Goal: Information Seeking & Learning: Check status

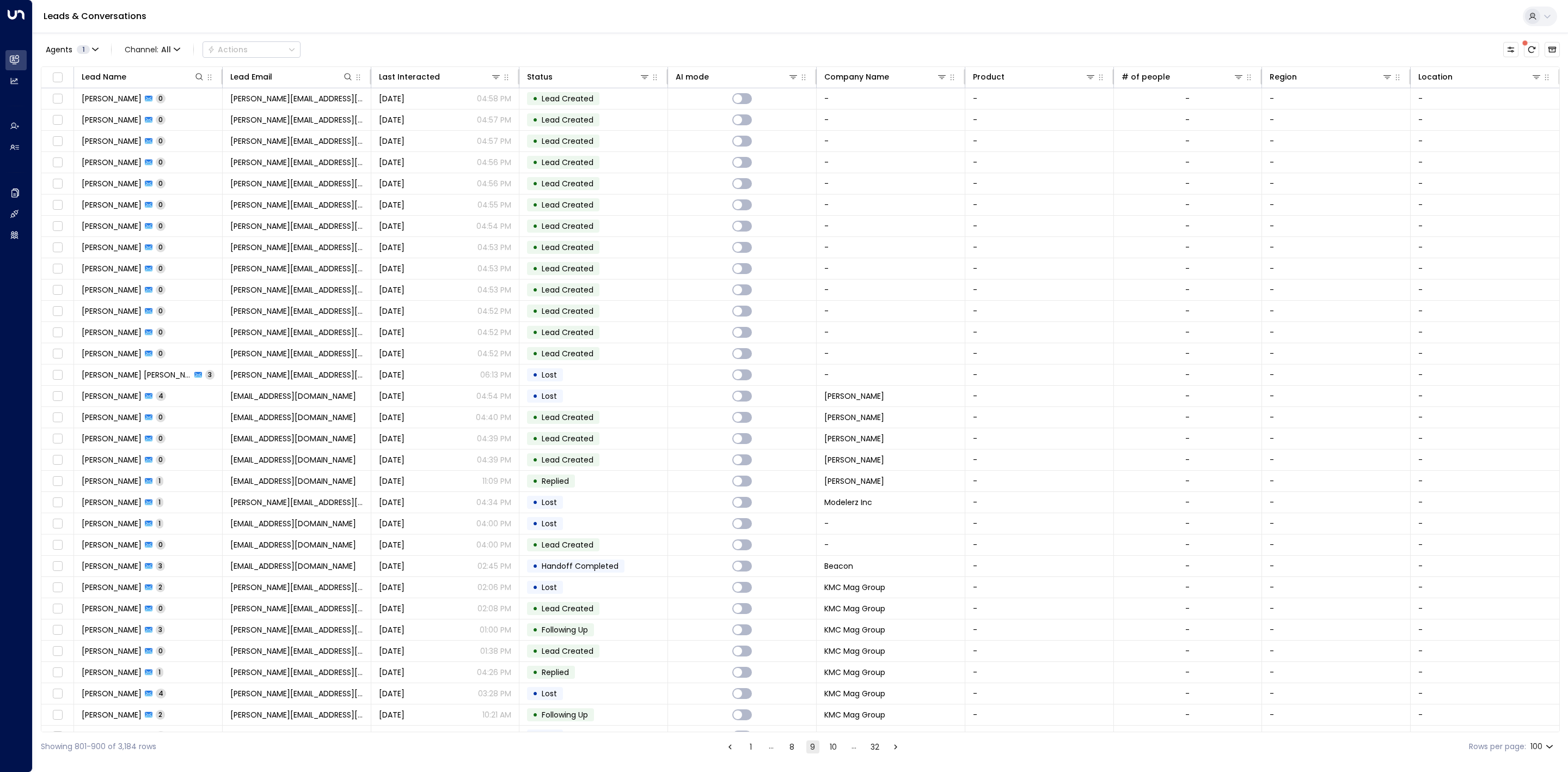
click at [752, 744] on button "1" at bounding box center [750, 747] width 13 height 13
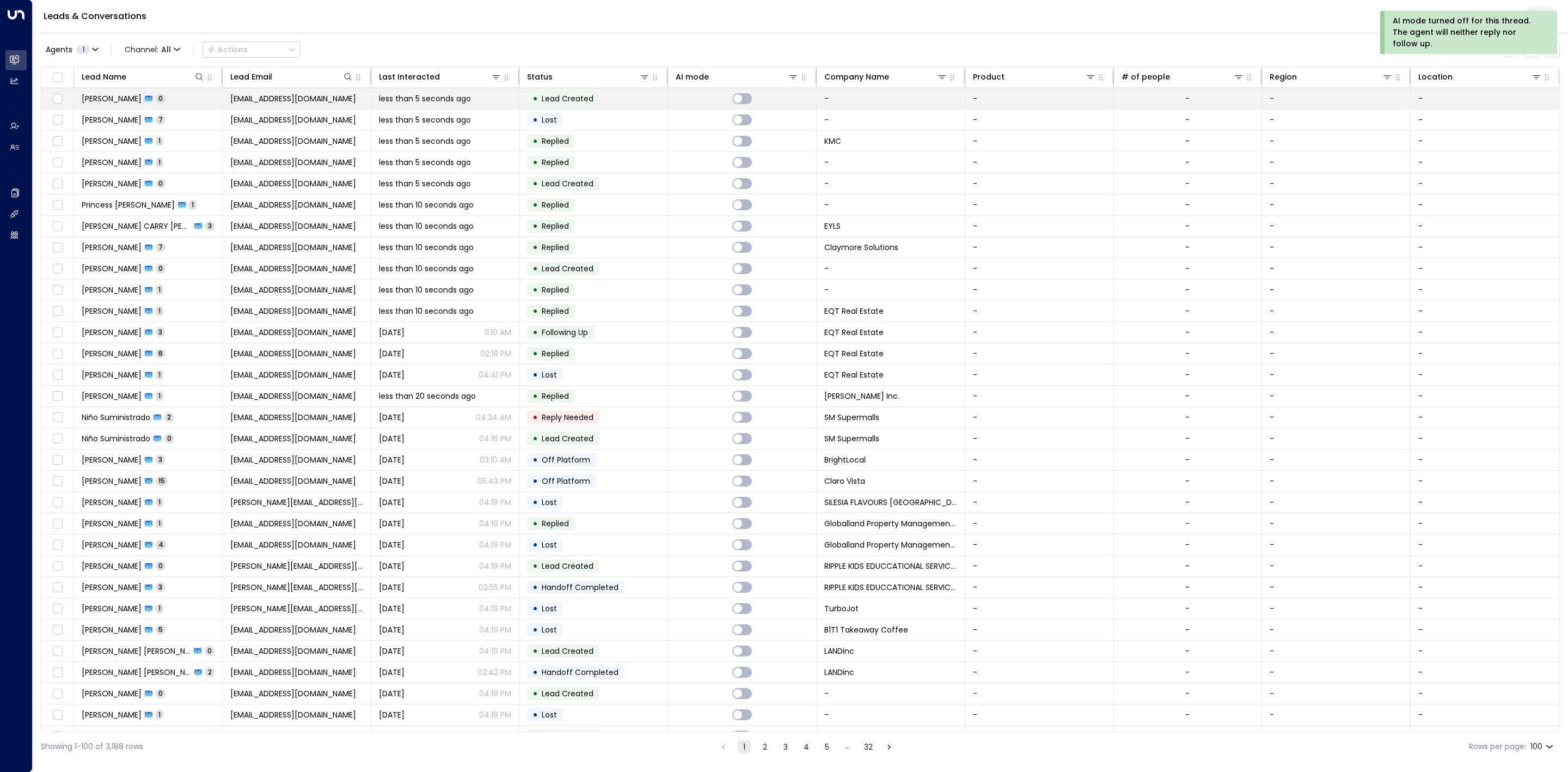
click at [595, 102] on span "Lead Created" at bounding box center [567, 98] width 59 height 11
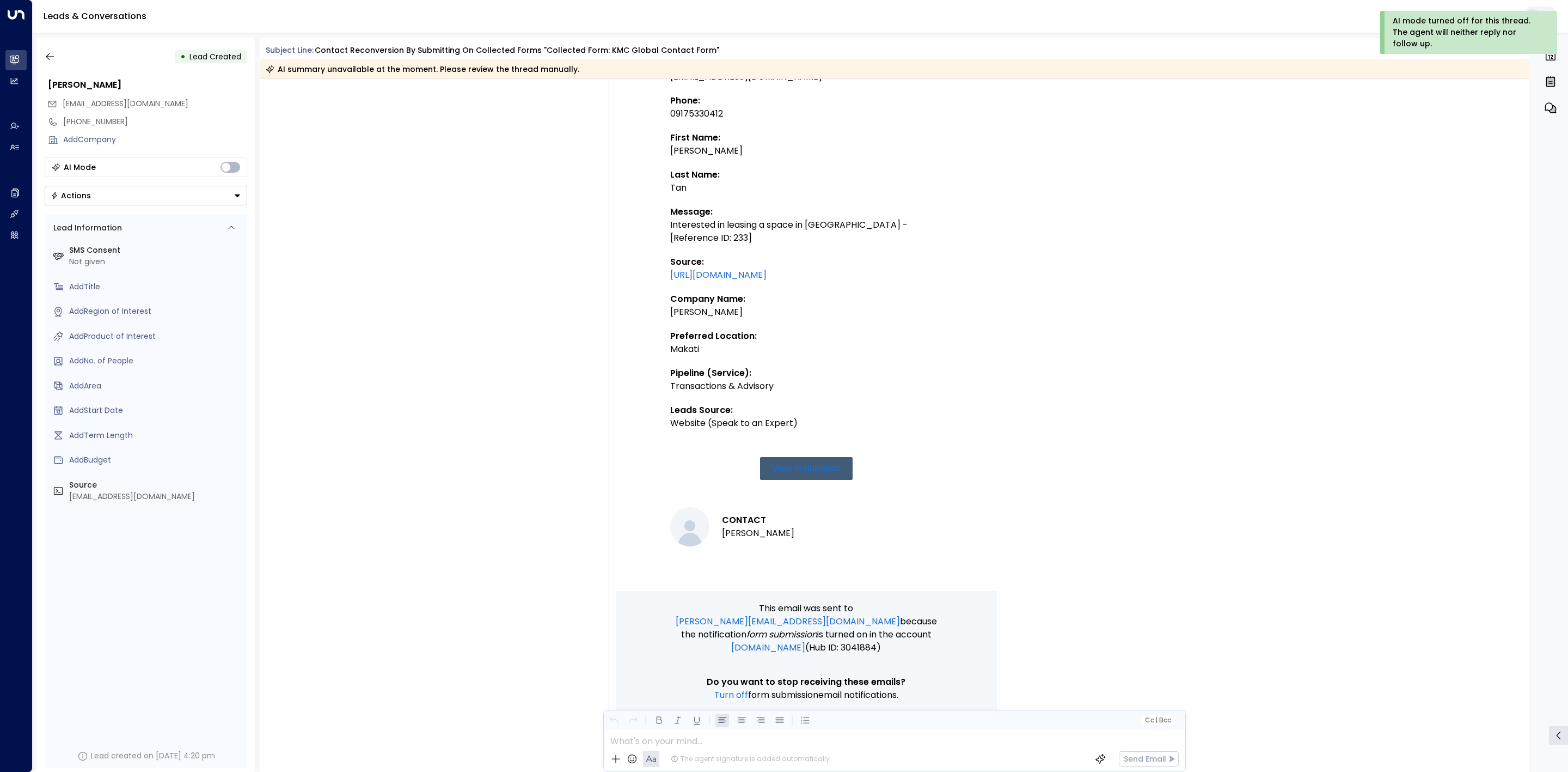
scroll to position [389, 0]
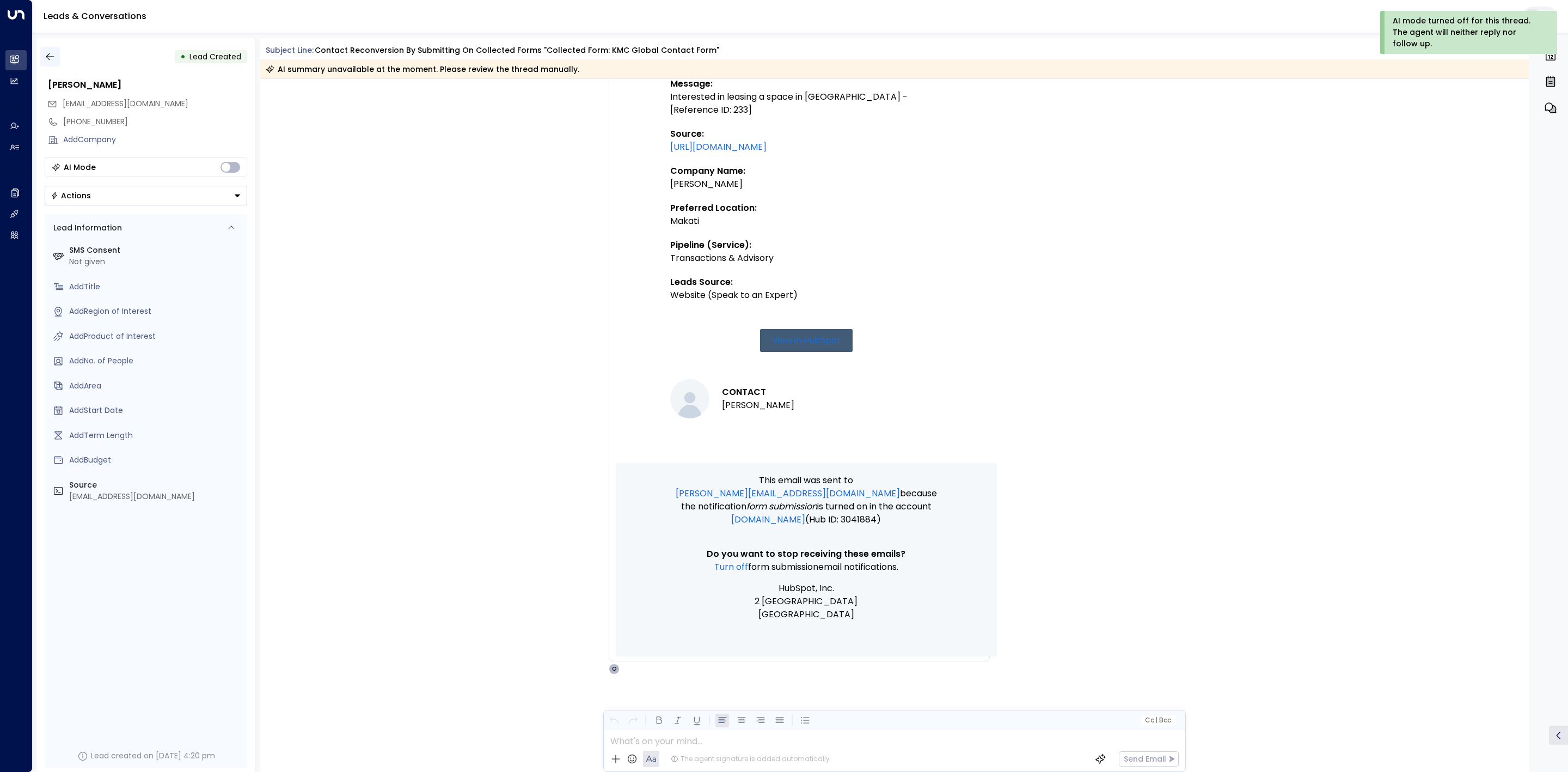
click at [51, 56] on icon "button" at bounding box center [50, 56] width 11 height 11
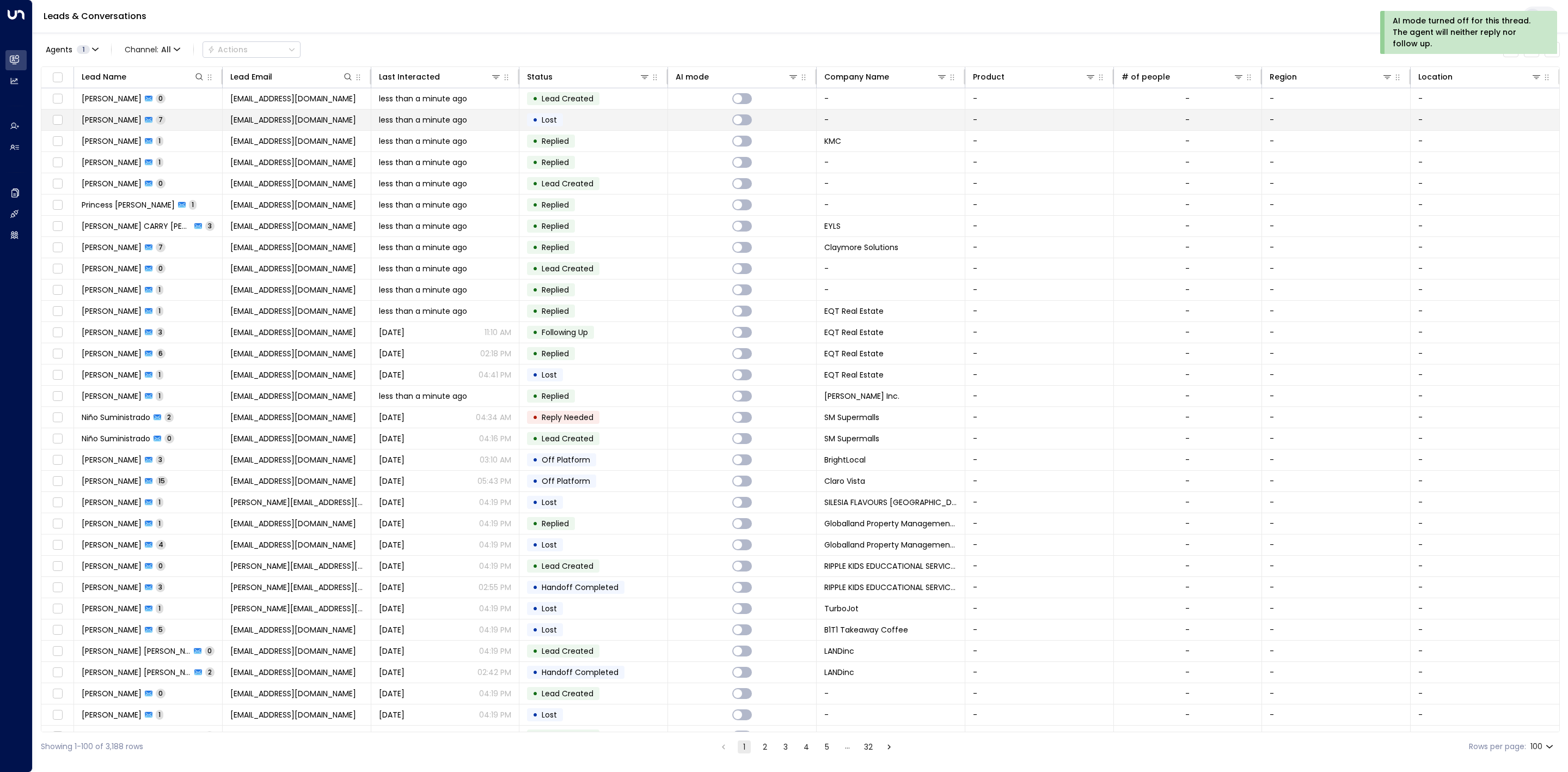
click at [586, 117] on td "• Lost" at bounding box center [593, 120] width 149 height 21
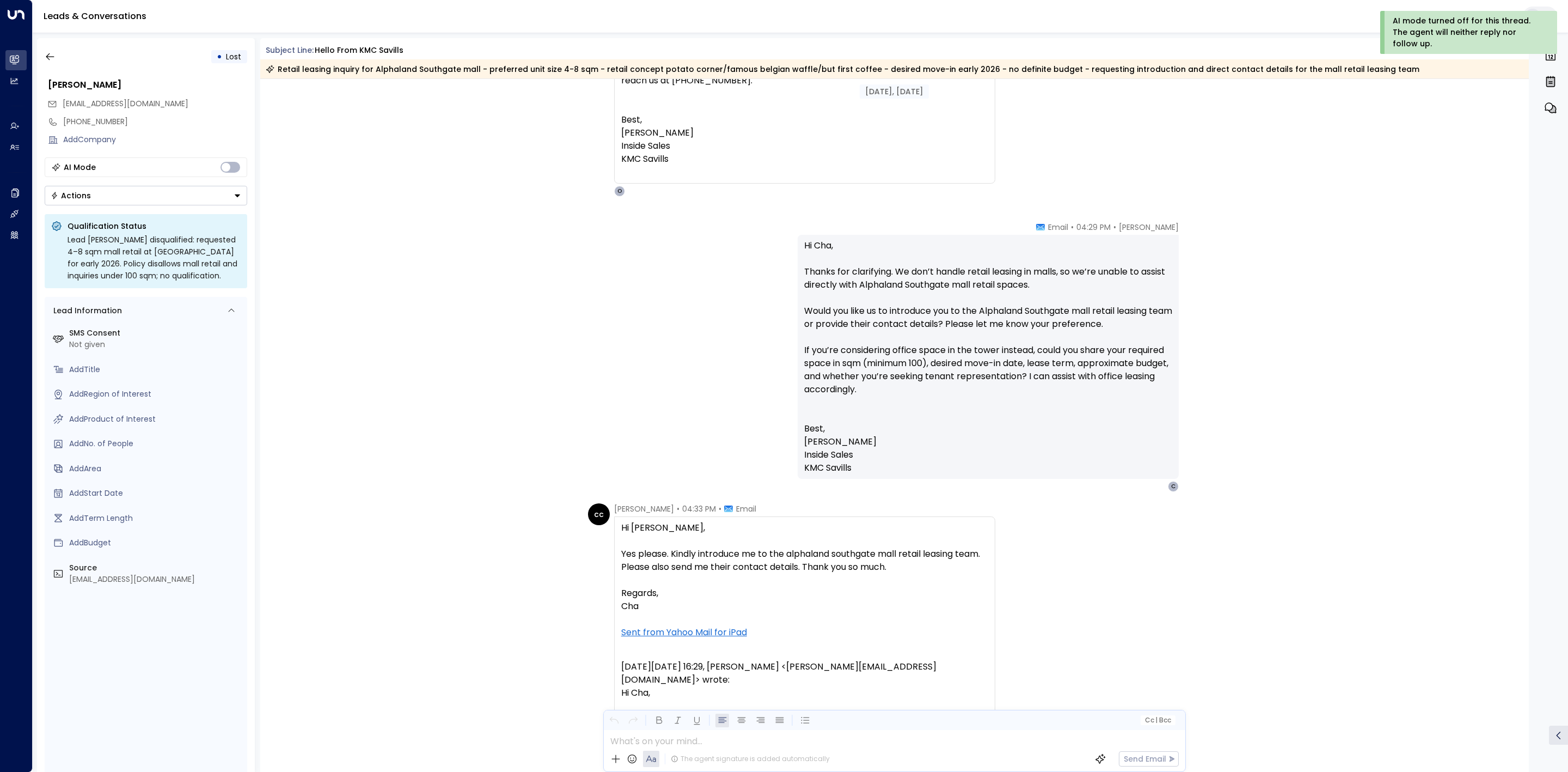
scroll to position [1618, 0]
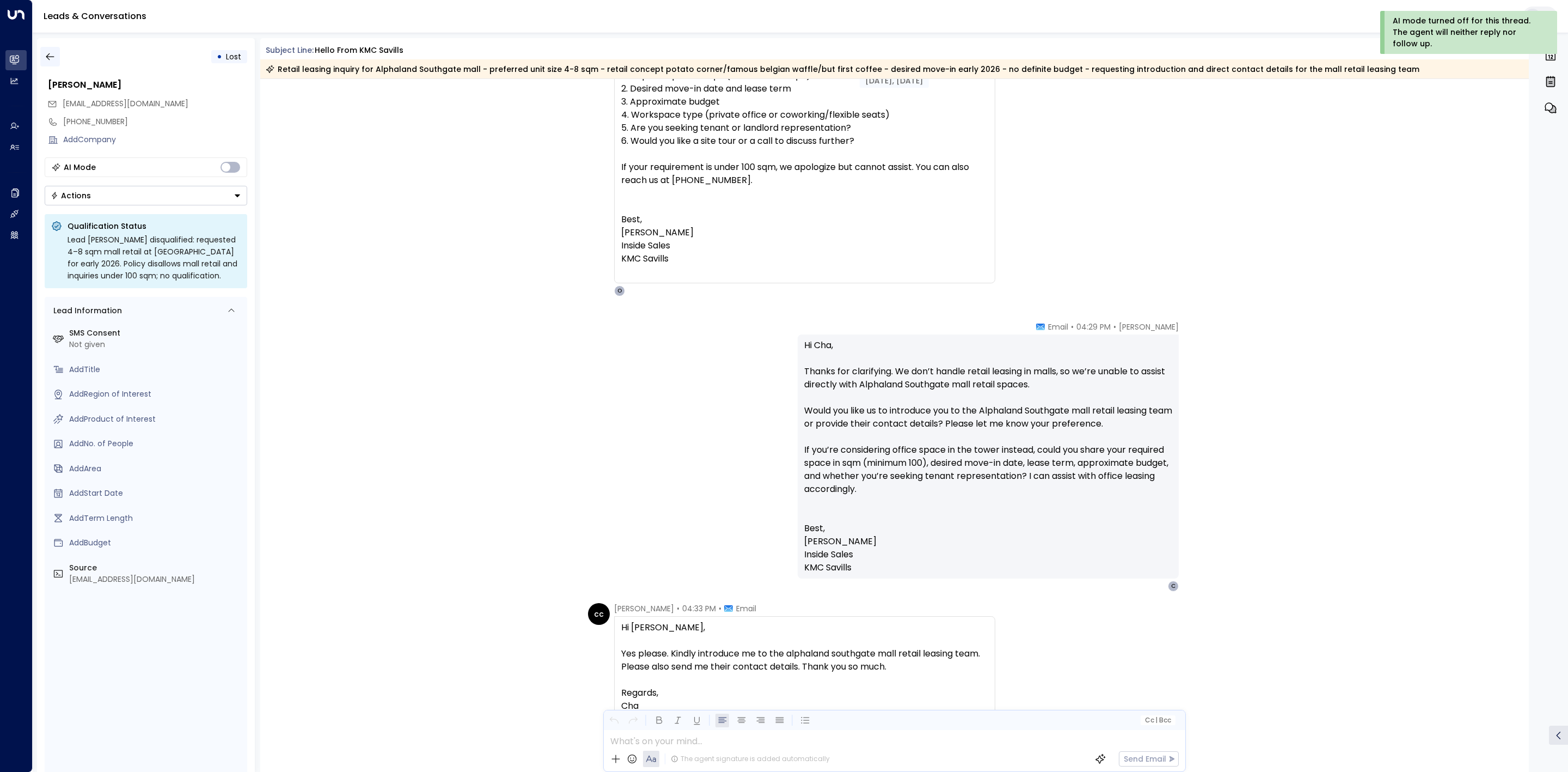
click at [57, 56] on button "button" at bounding box center [50, 57] width 20 height 20
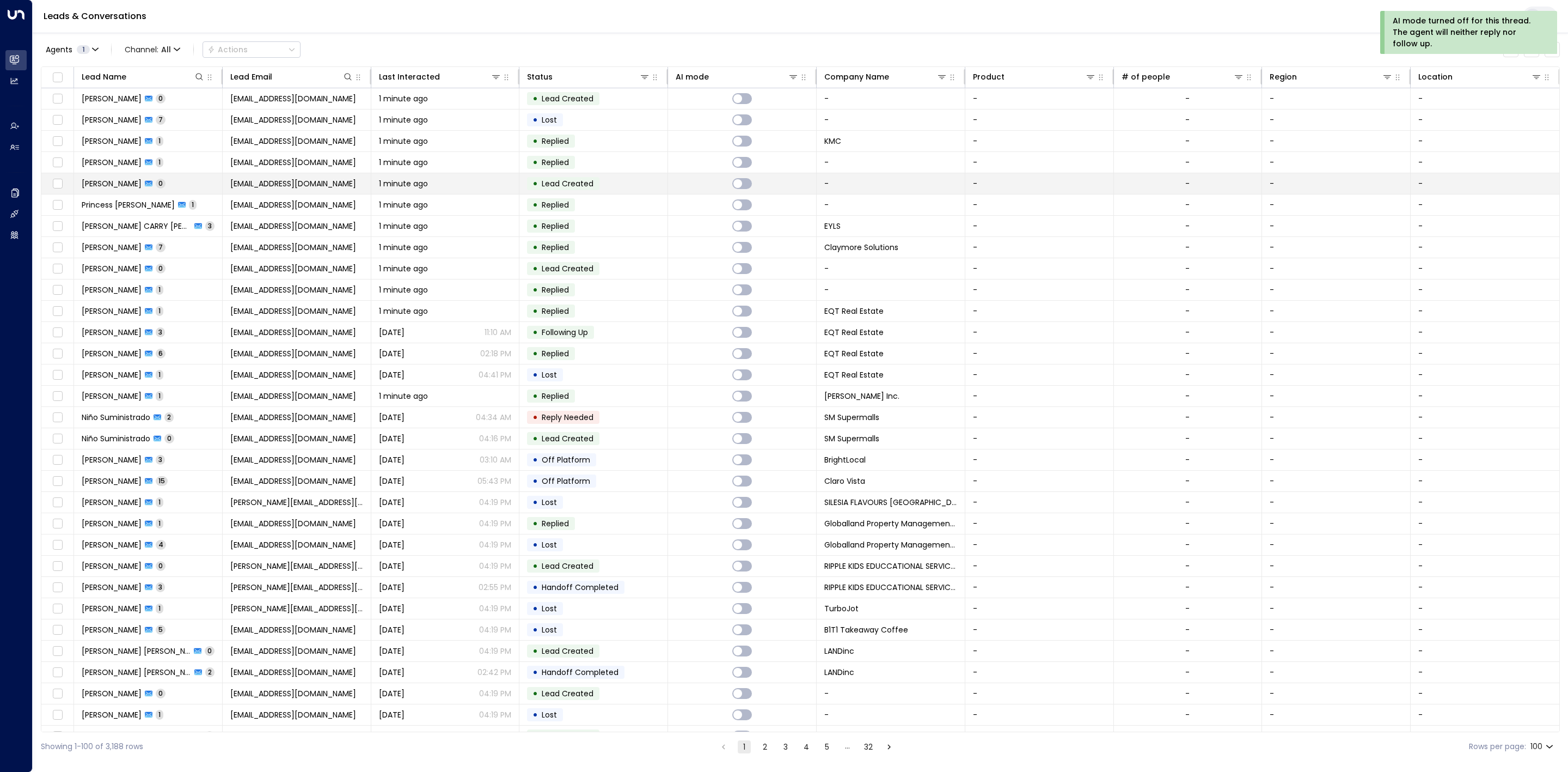
click at [609, 183] on td "• Lead Created" at bounding box center [593, 183] width 149 height 21
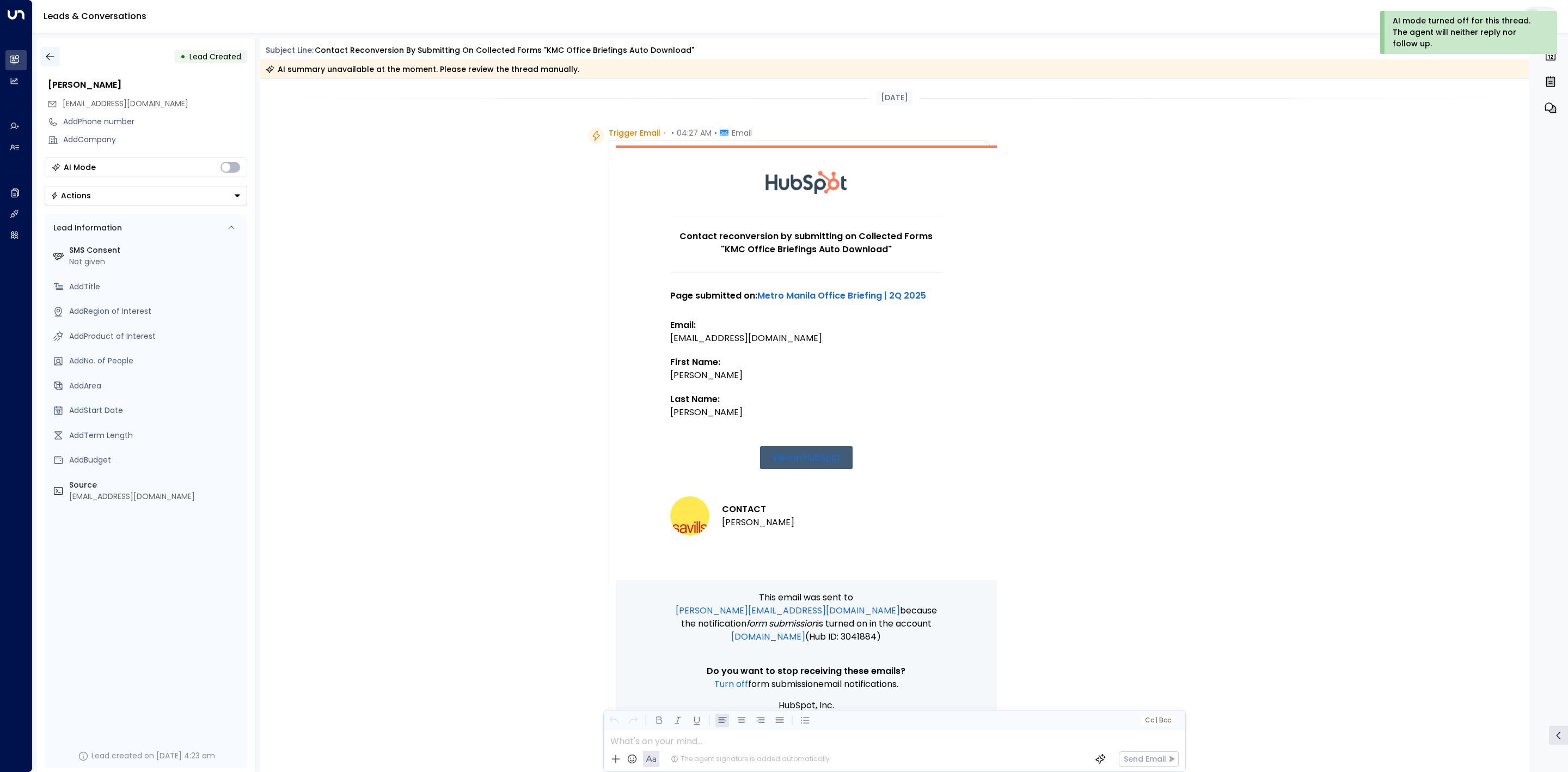
click at [59, 58] on button "button" at bounding box center [50, 57] width 20 height 20
